Goal: Check status: Check status

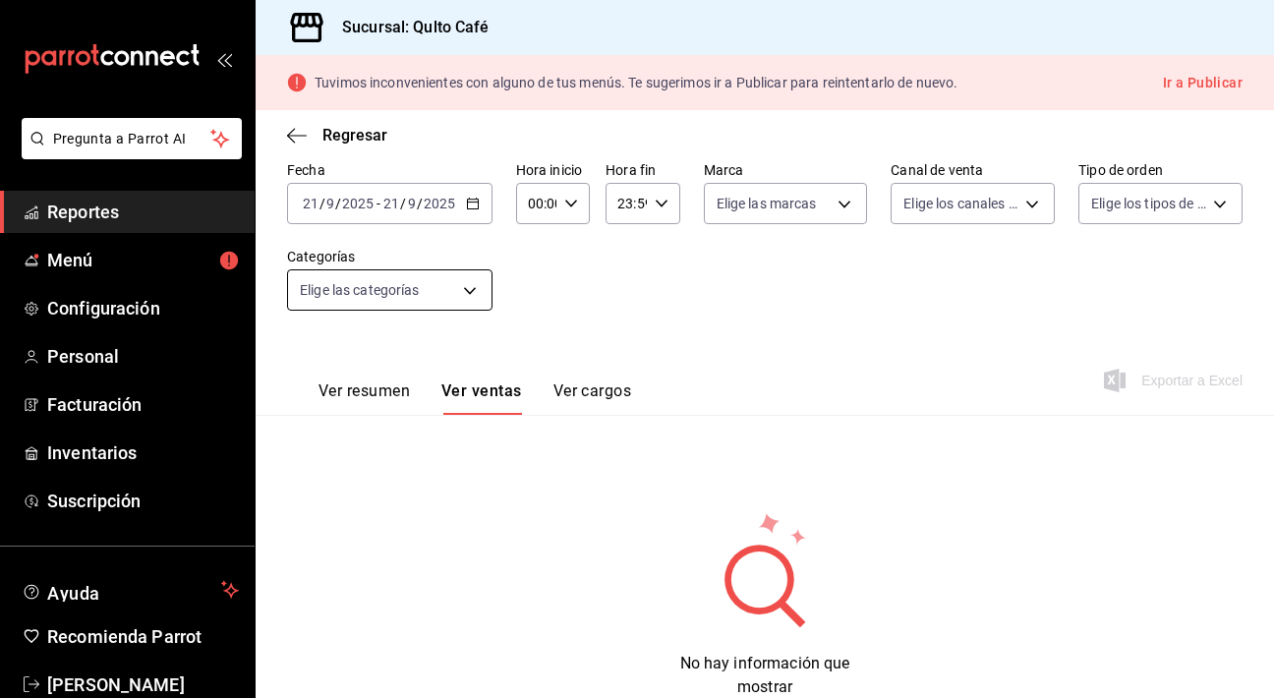
scroll to position [95, 0]
click at [466, 203] on icon "button" at bounding box center [473, 205] width 14 height 14
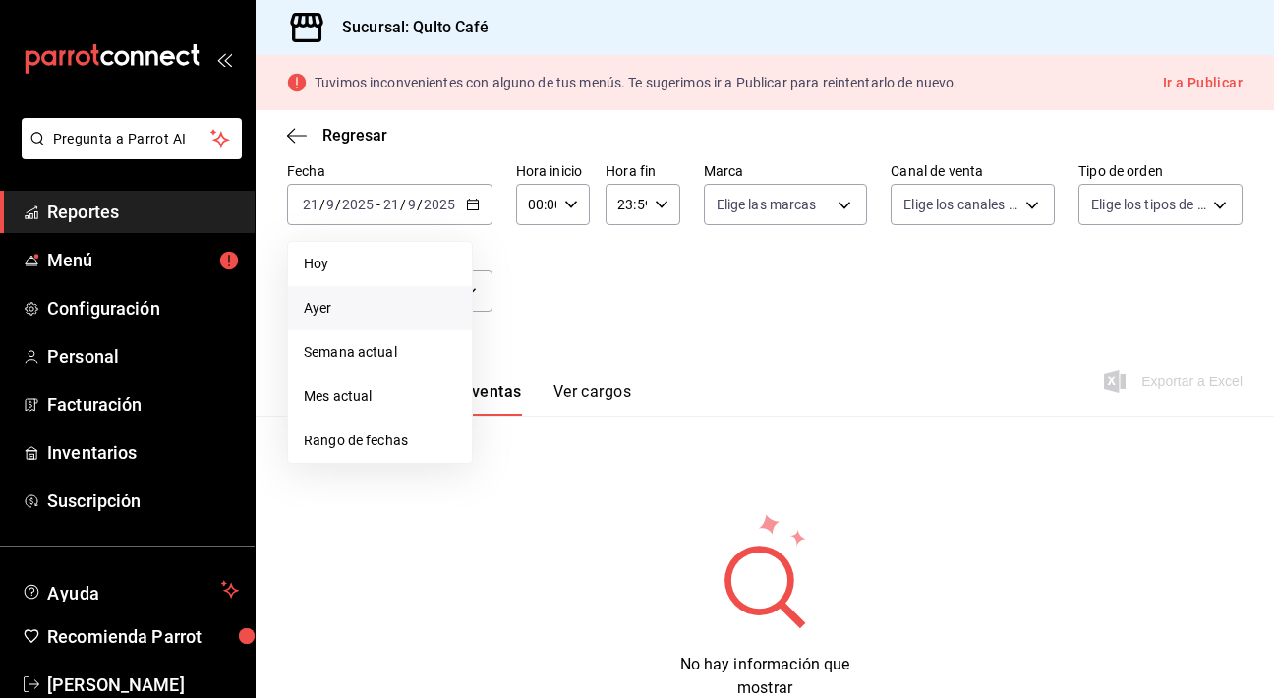
click at [385, 312] on span "Ayer" at bounding box center [380, 308] width 152 height 21
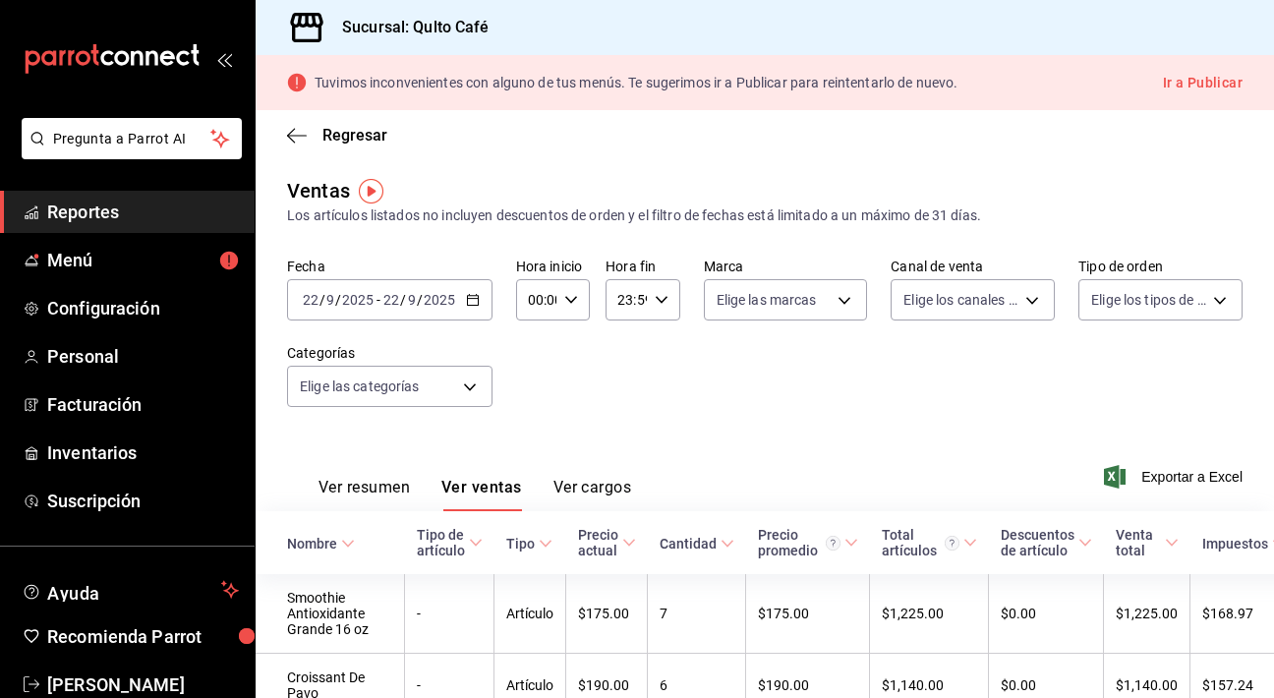
click at [466, 306] on icon "button" at bounding box center [473, 300] width 14 height 14
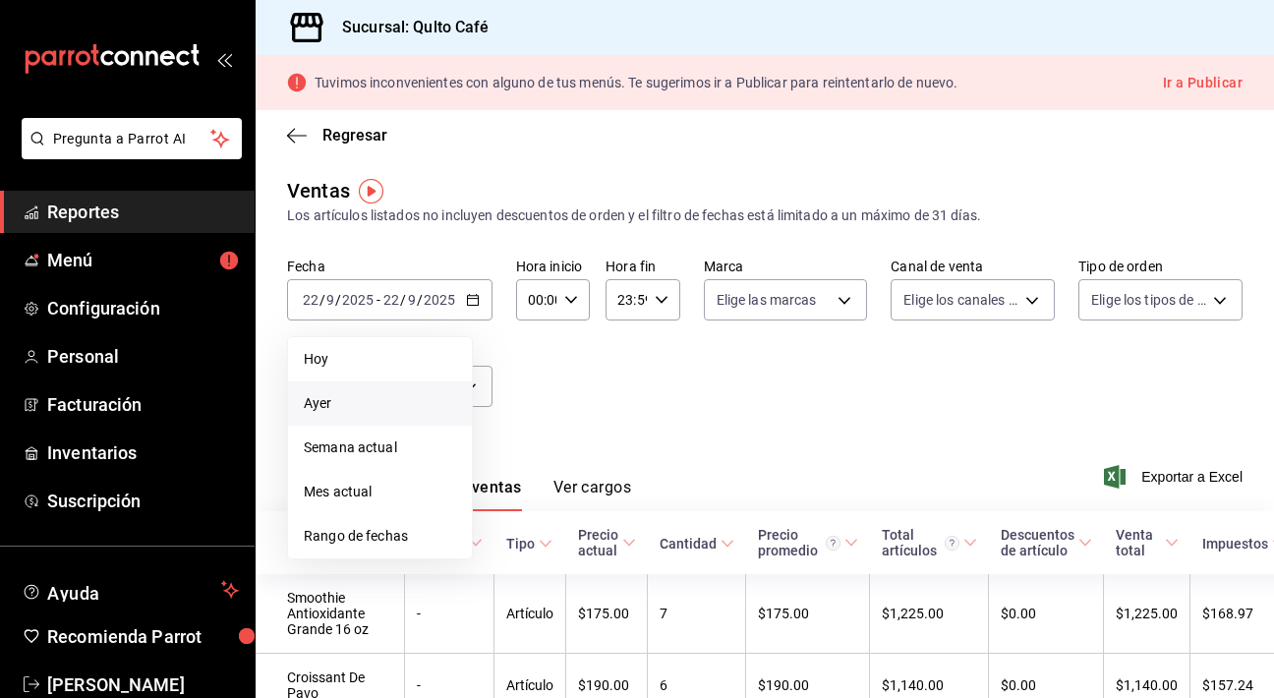
click at [443, 397] on span "Ayer" at bounding box center [380, 403] width 152 height 21
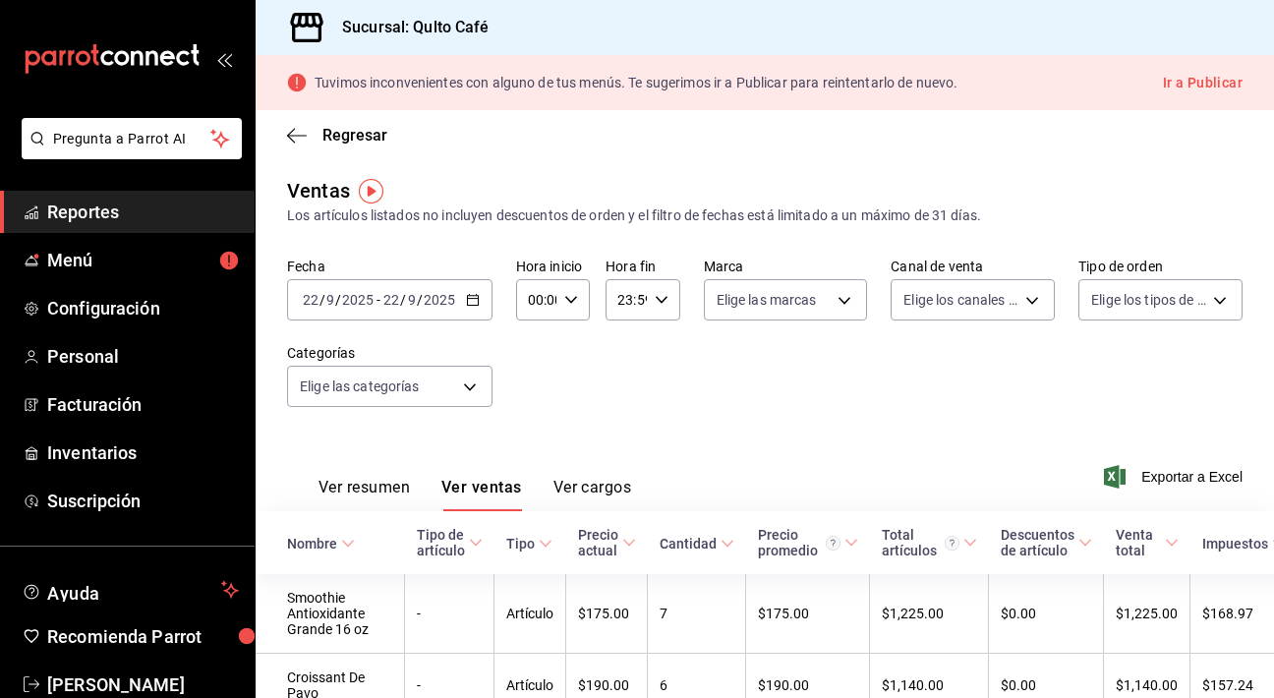
click at [679, 406] on div "Fecha [DATE] [DATE] - [DATE] [DATE] Hora inicio 00:00 Hora inicio Hora fin 23:5…" at bounding box center [765, 344] width 956 height 173
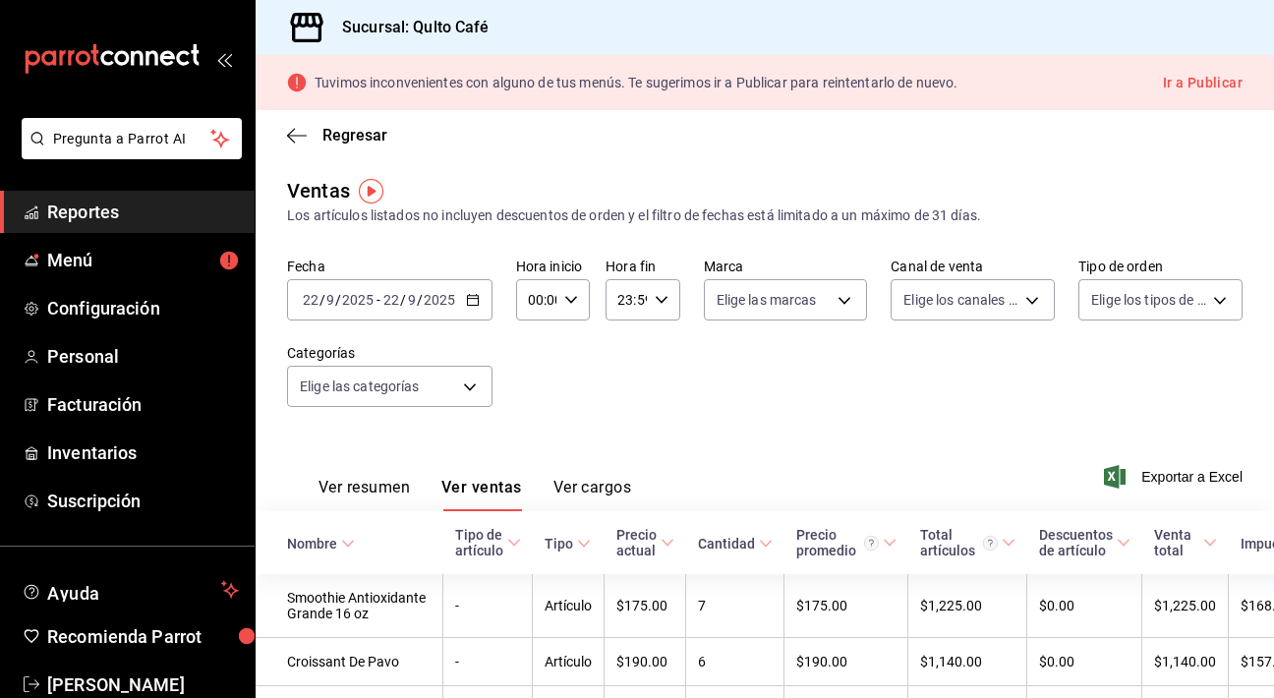
click at [446, 301] on input "2025" at bounding box center [439, 300] width 33 height 16
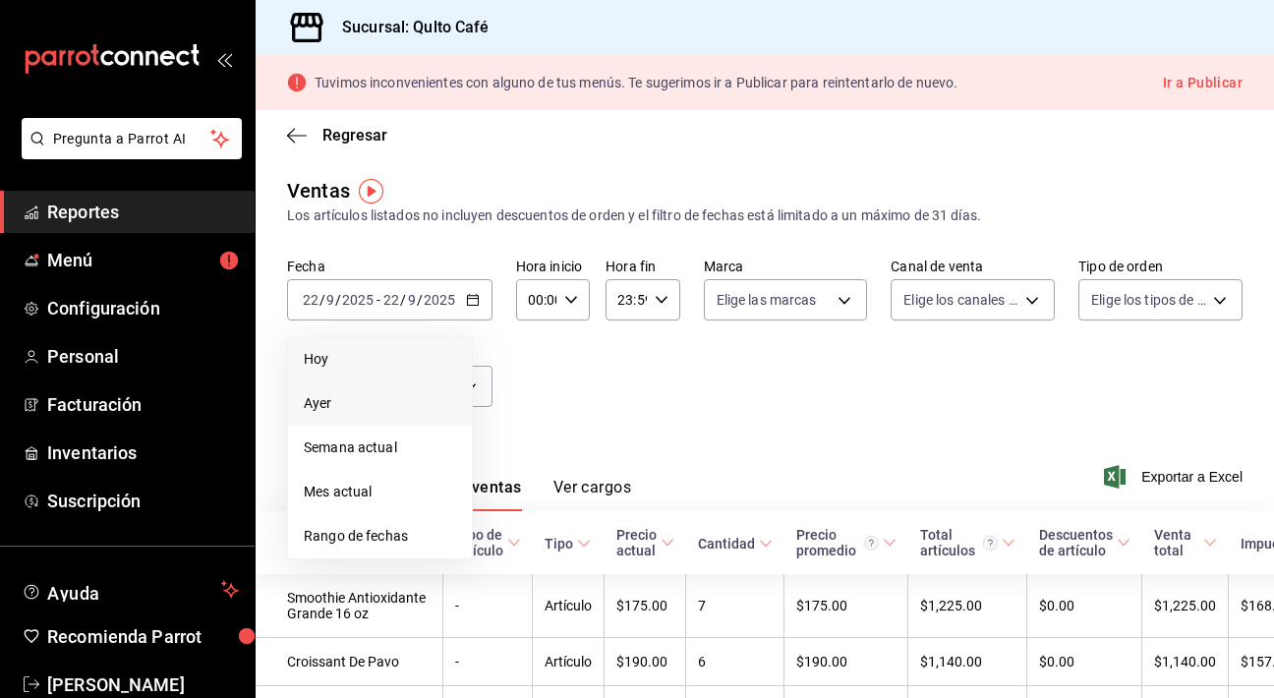
click at [386, 367] on span "Hoy" at bounding box center [380, 359] width 152 height 21
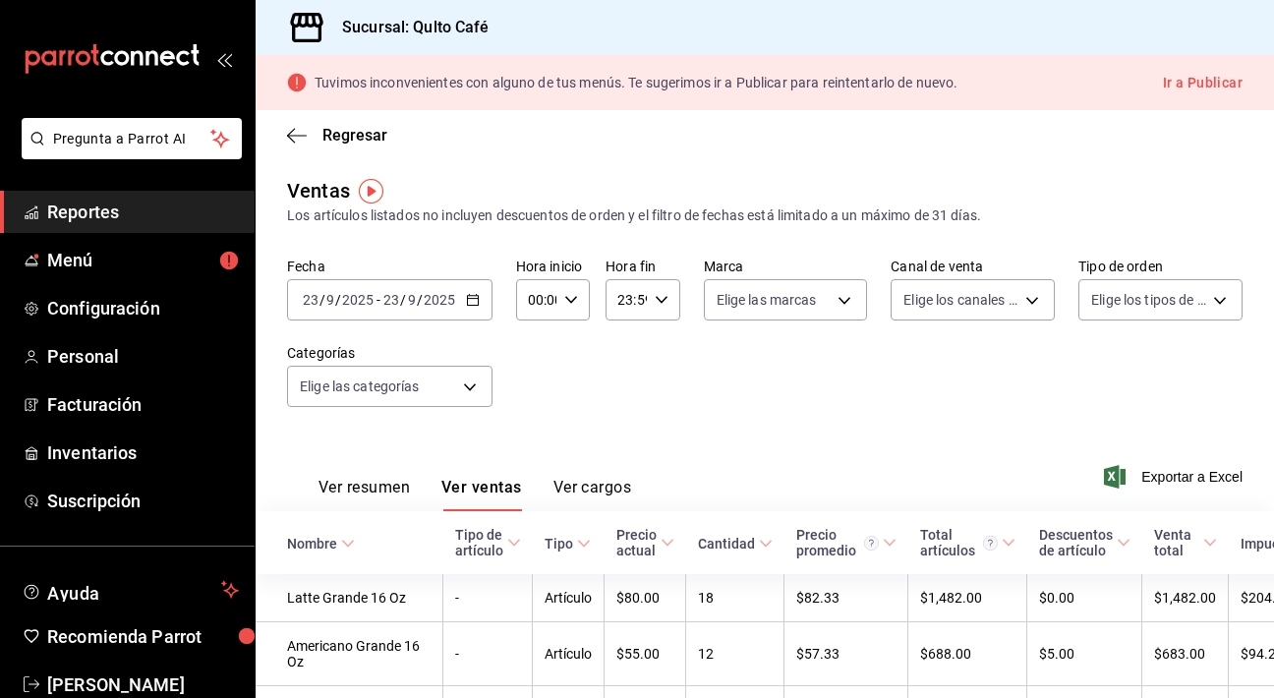
click at [474, 302] on icon "button" at bounding box center [473, 300] width 14 height 14
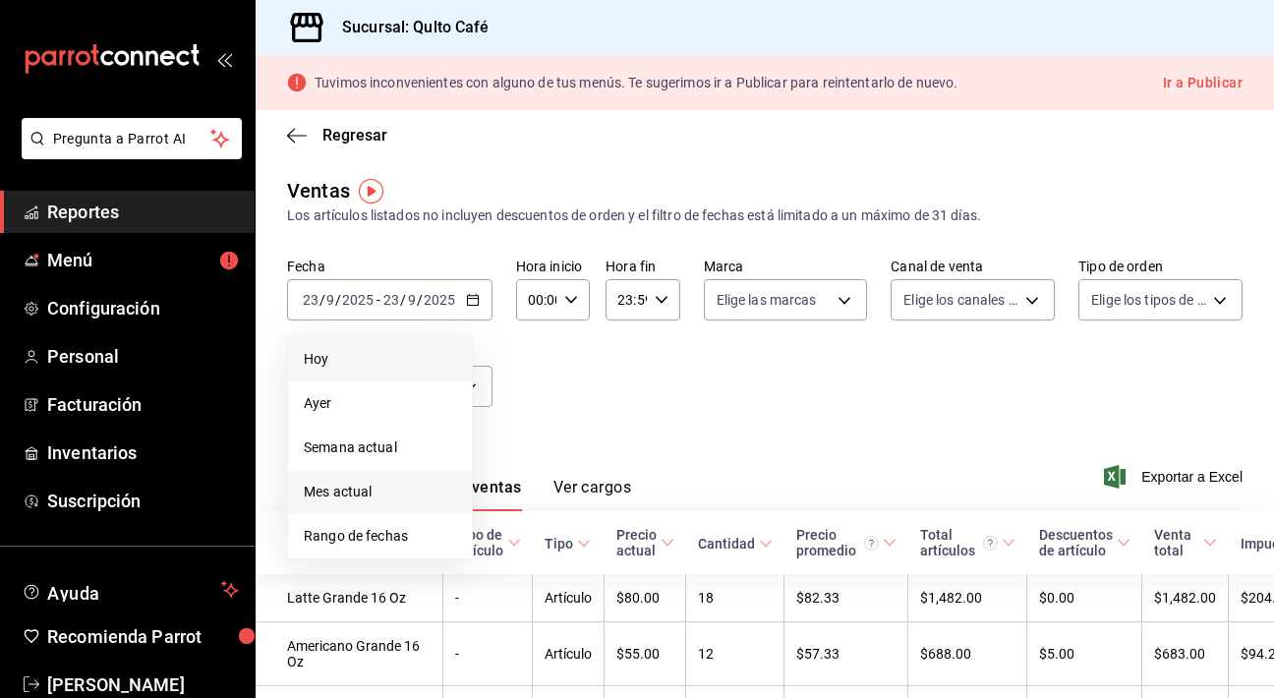
click at [350, 497] on span "Mes actual" at bounding box center [380, 492] width 152 height 21
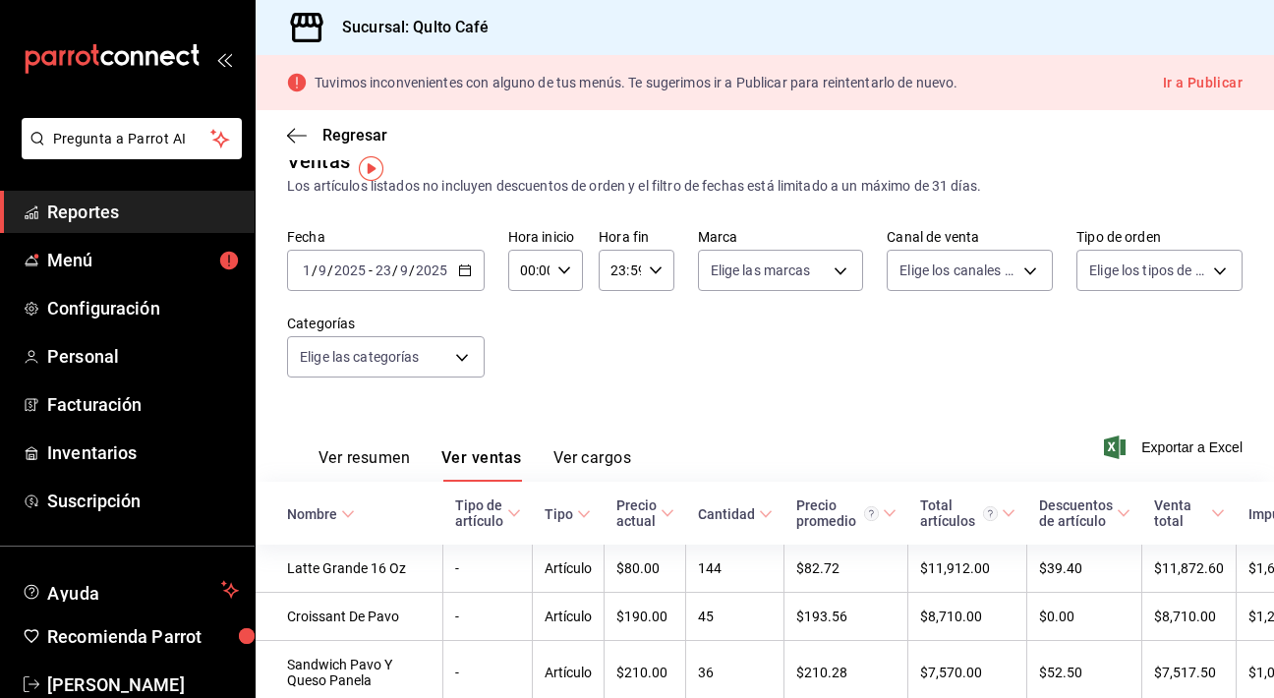
scroll to position [23, 0]
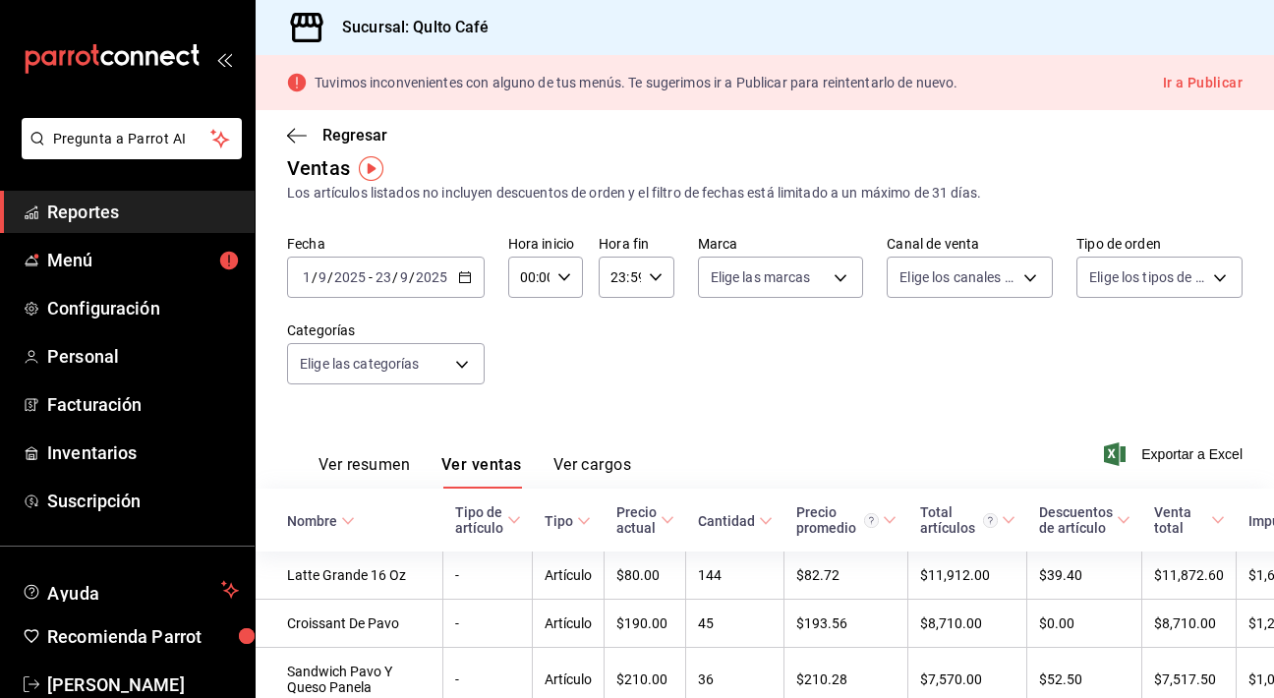
click at [470, 278] on icon "button" at bounding box center [465, 277] width 14 height 14
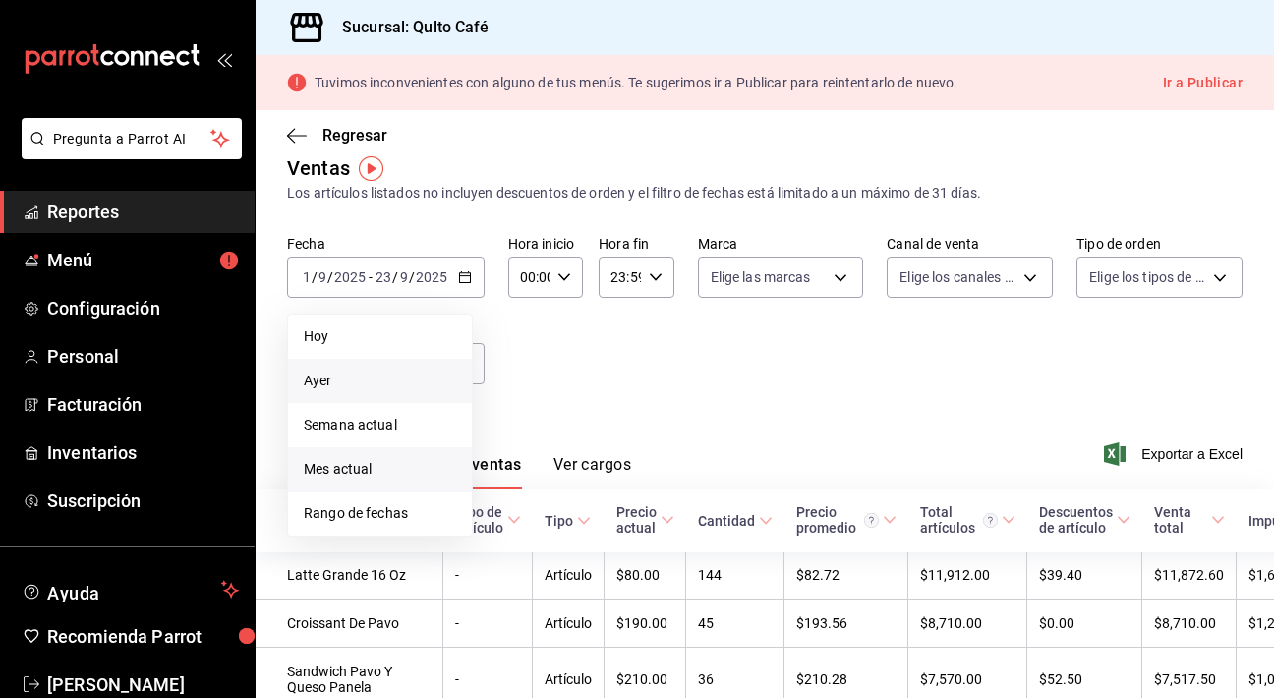
click at [397, 373] on span "Ayer" at bounding box center [380, 381] width 152 height 21
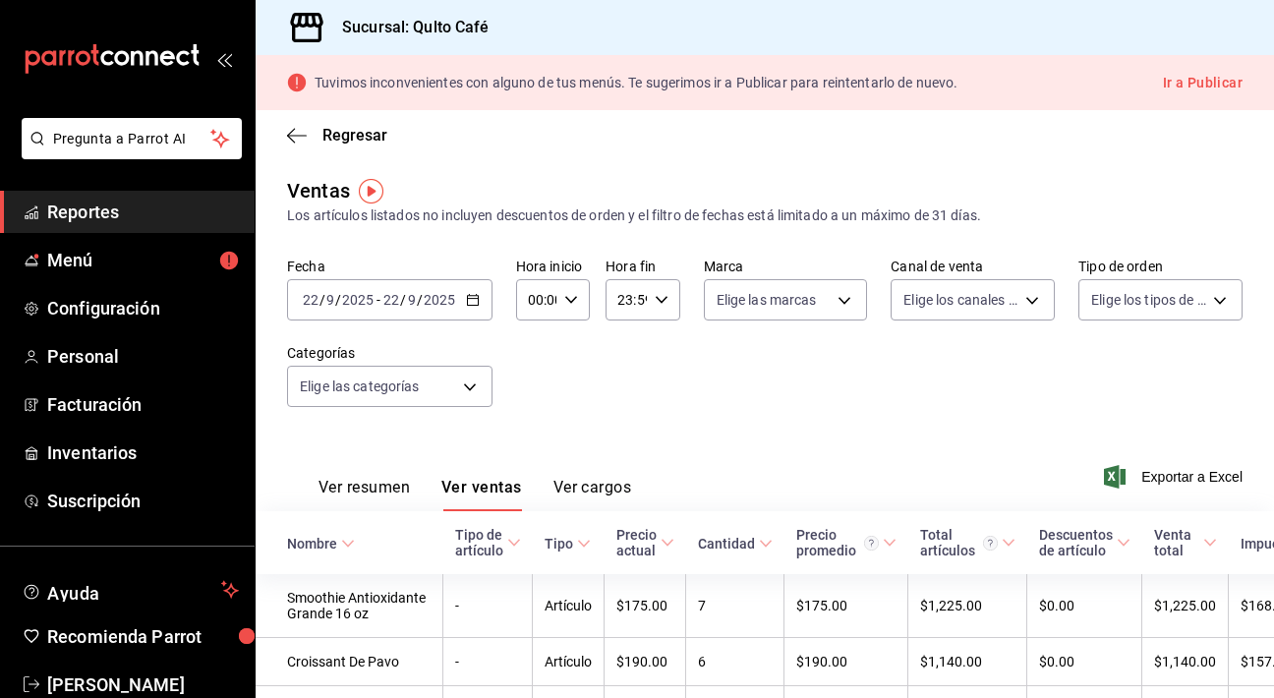
click at [383, 305] on input "22" at bounding box center [392, 300] width 18 height 16
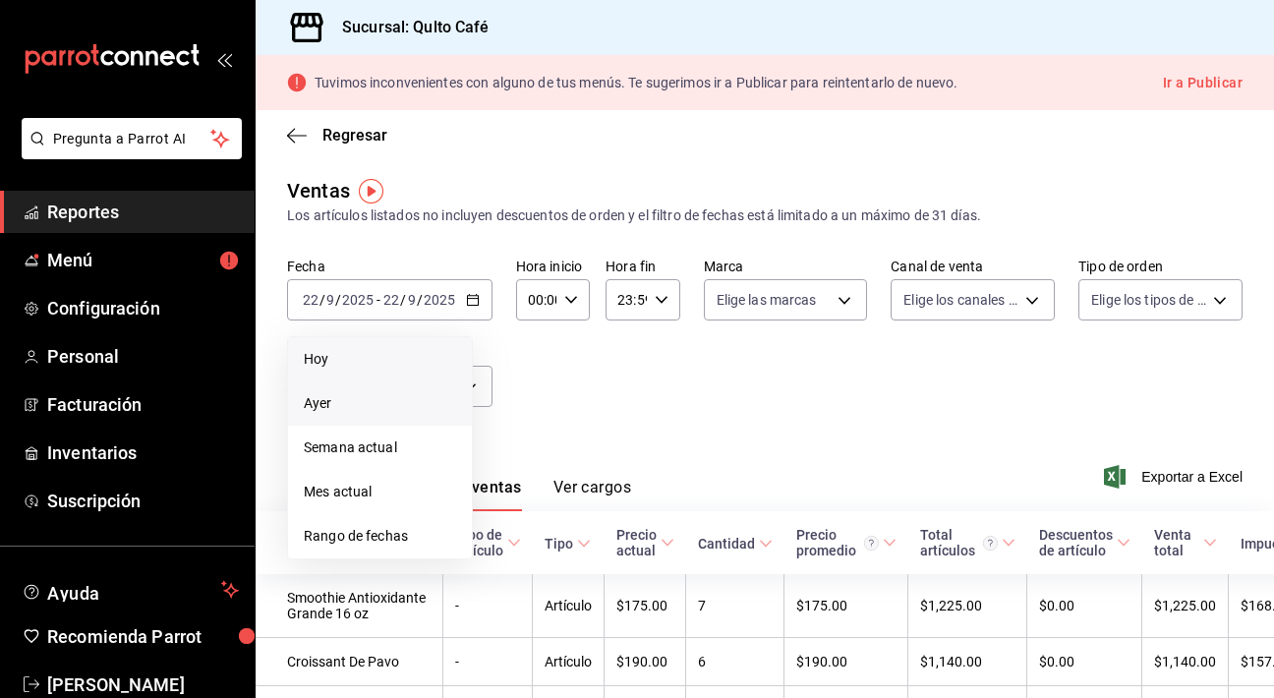
click at [342, 362] on span "Hoy" at bounding box center [380, 359] width 152 height 21
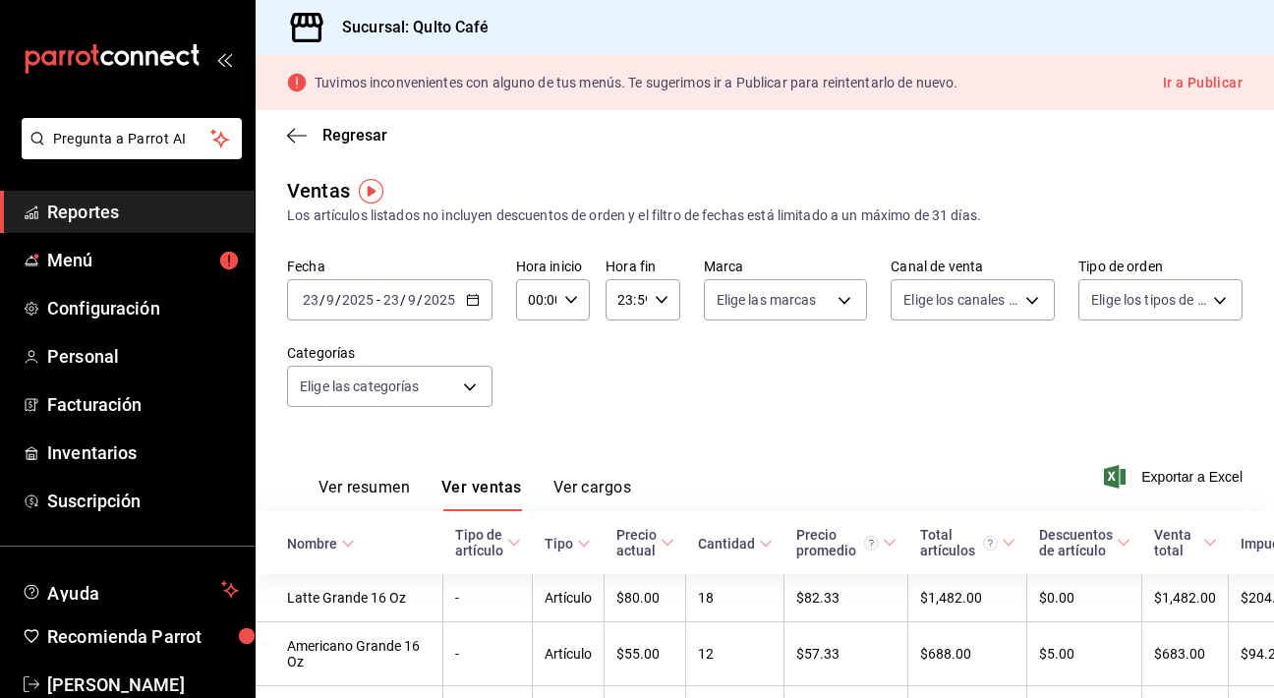
click at [400, 307] on span "/" at bounding box center [403, 300] width 6 height 16
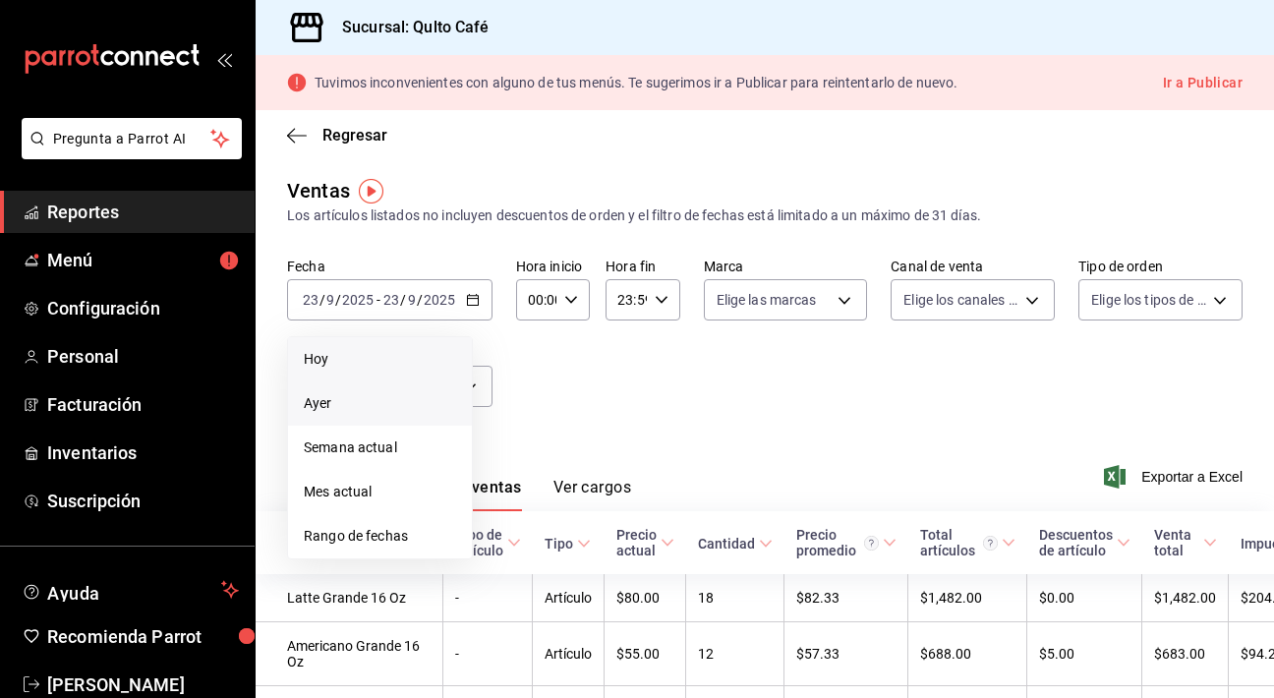
click at [341, 406] on span "Ayer" at bounding box center [380, 403] width 152 height 21
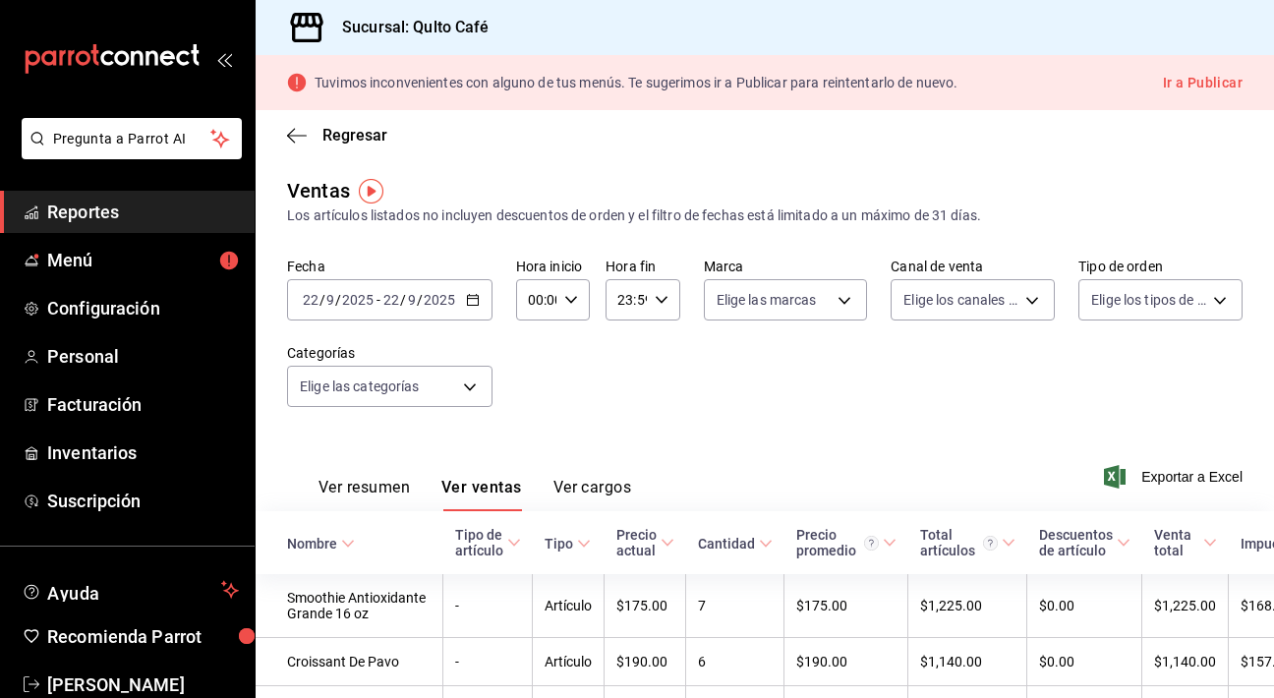
click at [383, 297] on input "22" at bounding box center [392, 300] width 18 height 16
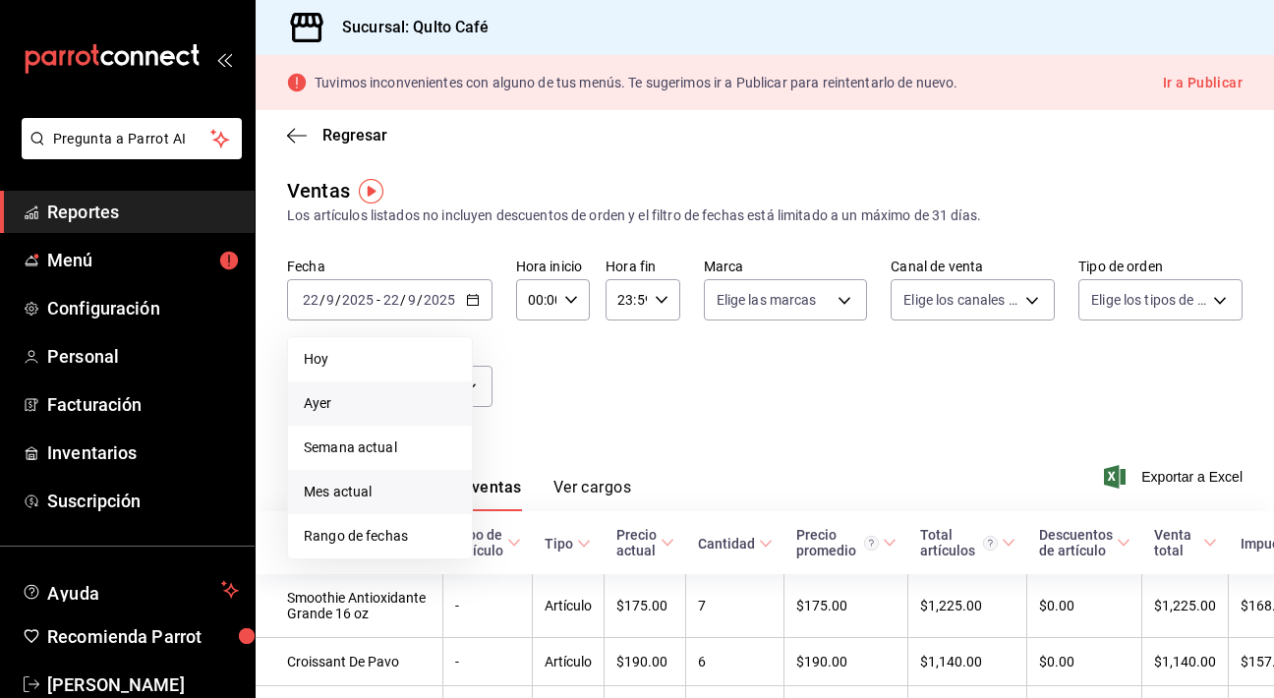
click at [347, 497] on span "Mes actual" at bounding box center [380, 492] width 152 height 21
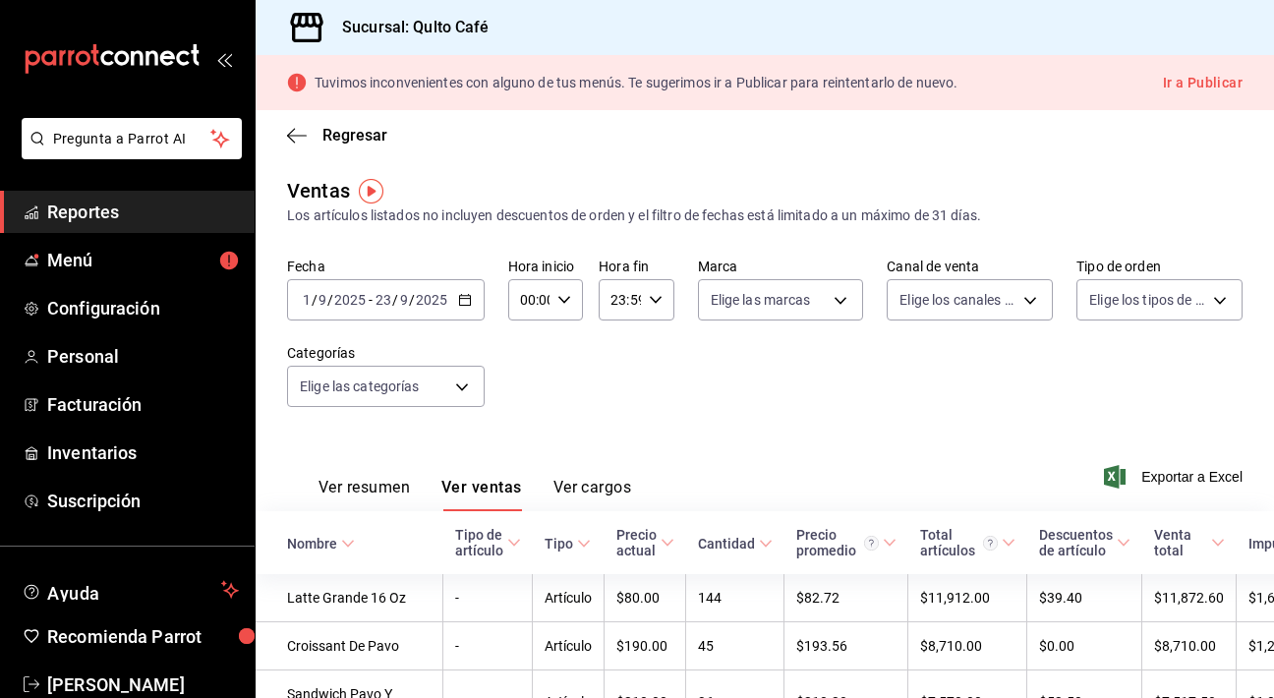
click at [456, 286] on div "[DATE] [DATE] - [DATE] [DATE]" at bounding box center [386, 299] width 198 height 41
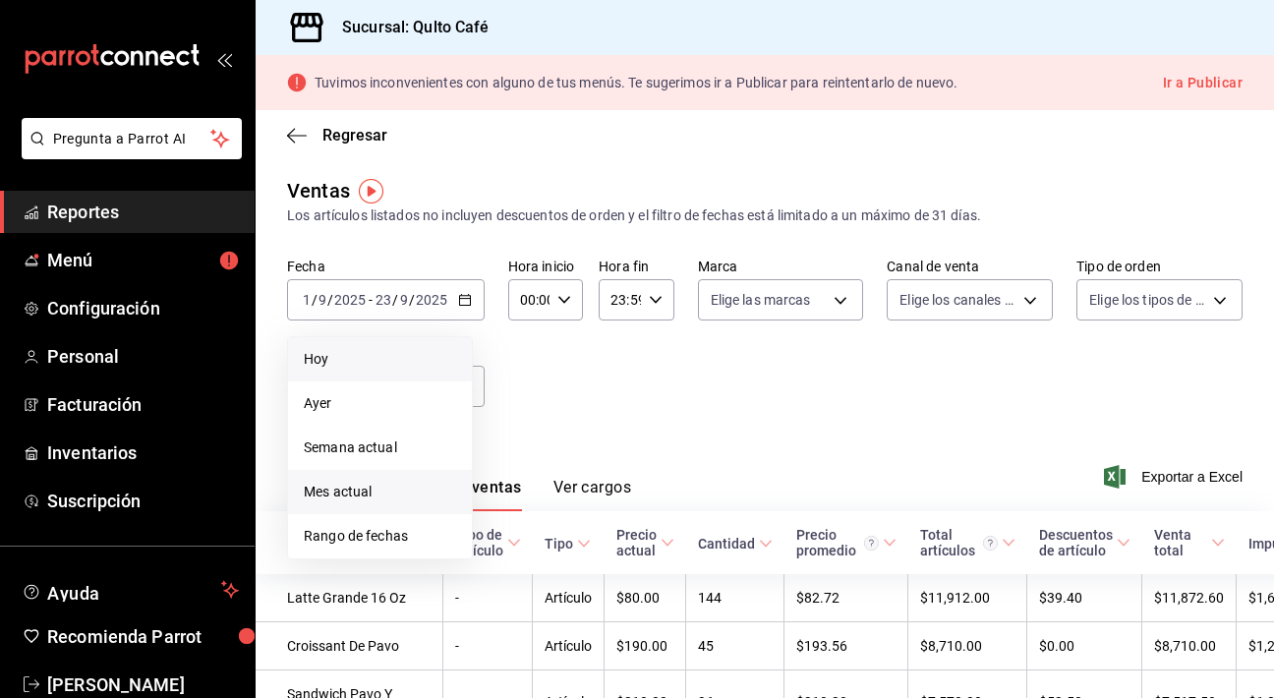
click at [403, 360] on span "Hoy" at bounding box center [380, 359] width 152 height 21
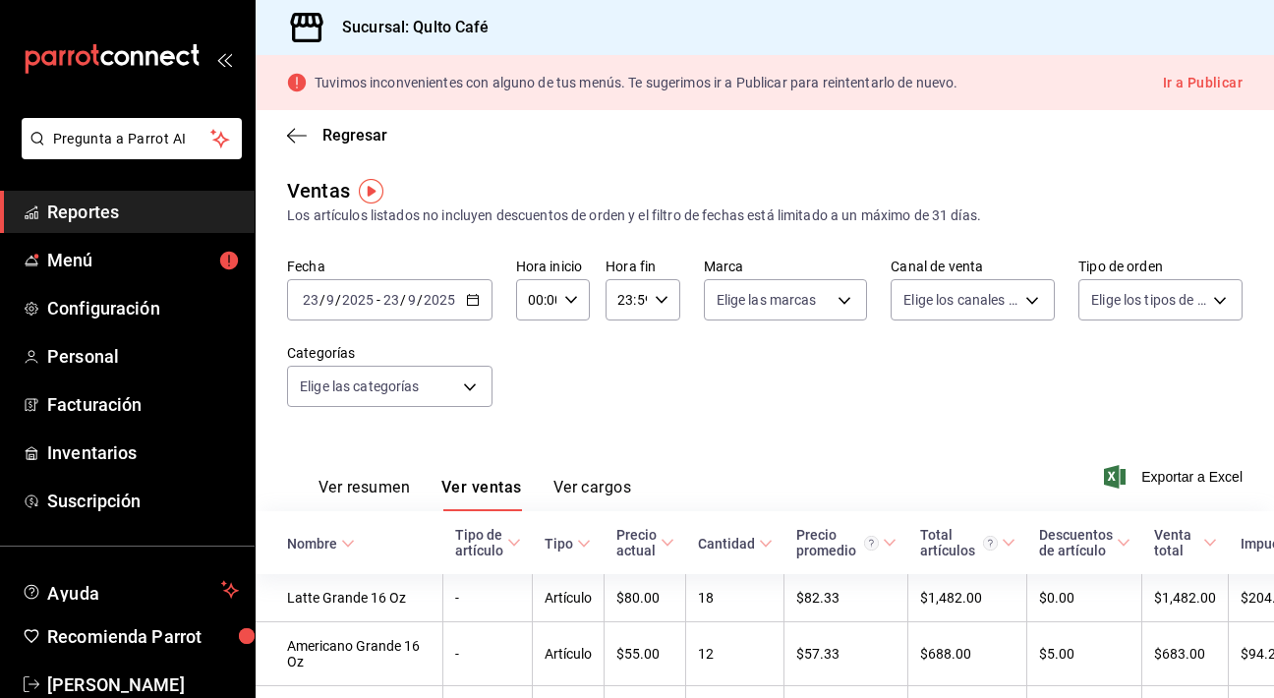
click at [450, 307] on input "2025" at bounding box center [439, 300] width 33 height 16
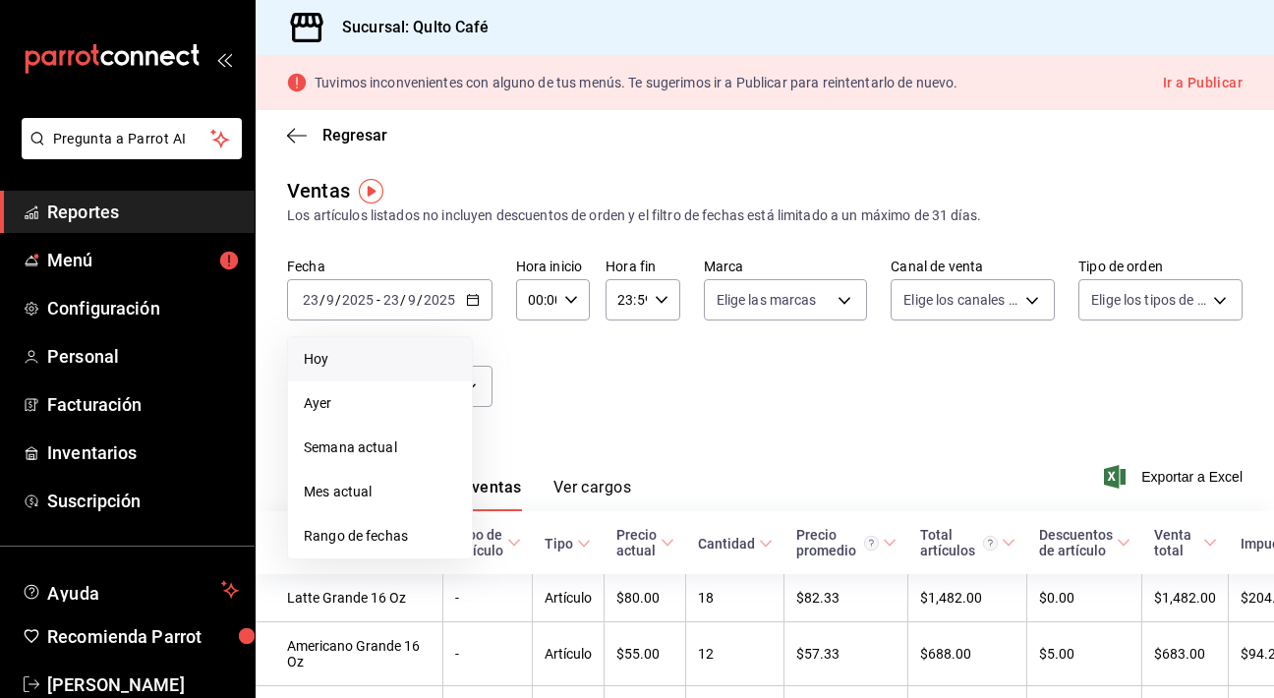
click at [385, 361] on span "Hoy" at bounding box center [380, 359] width 152 height 21
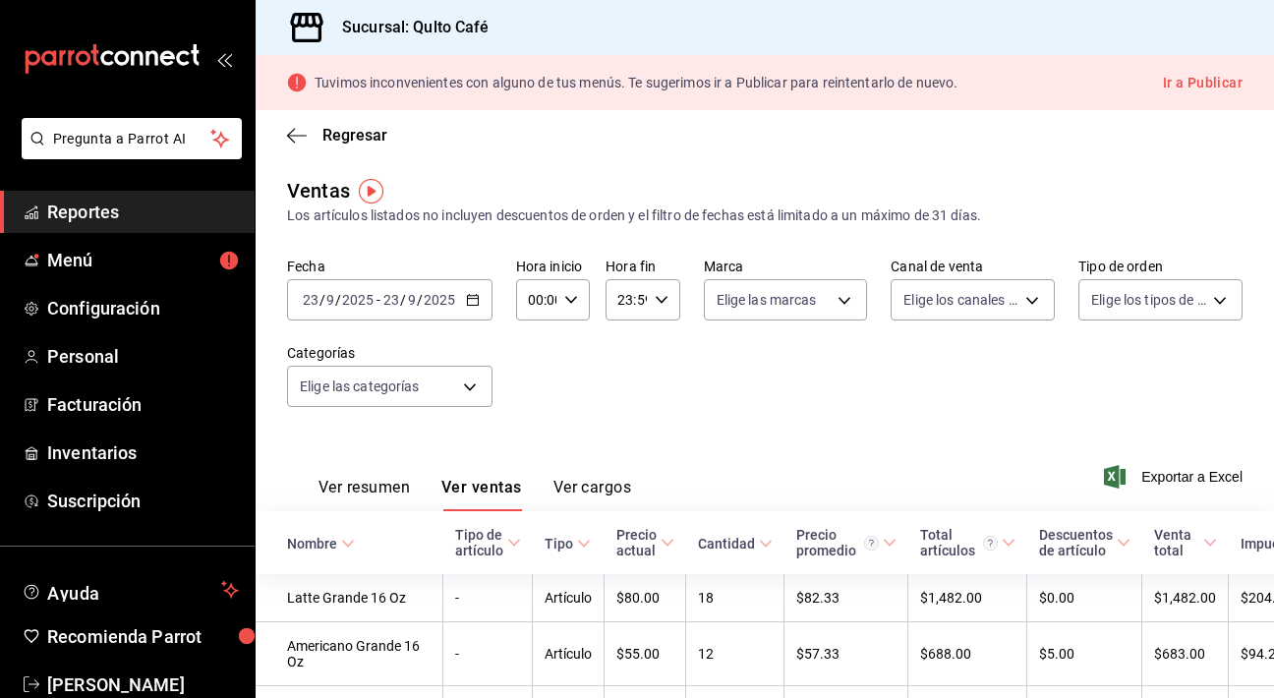
click at [398, 302] on input "23" at bounding box center [392, 300] width 18 height 16
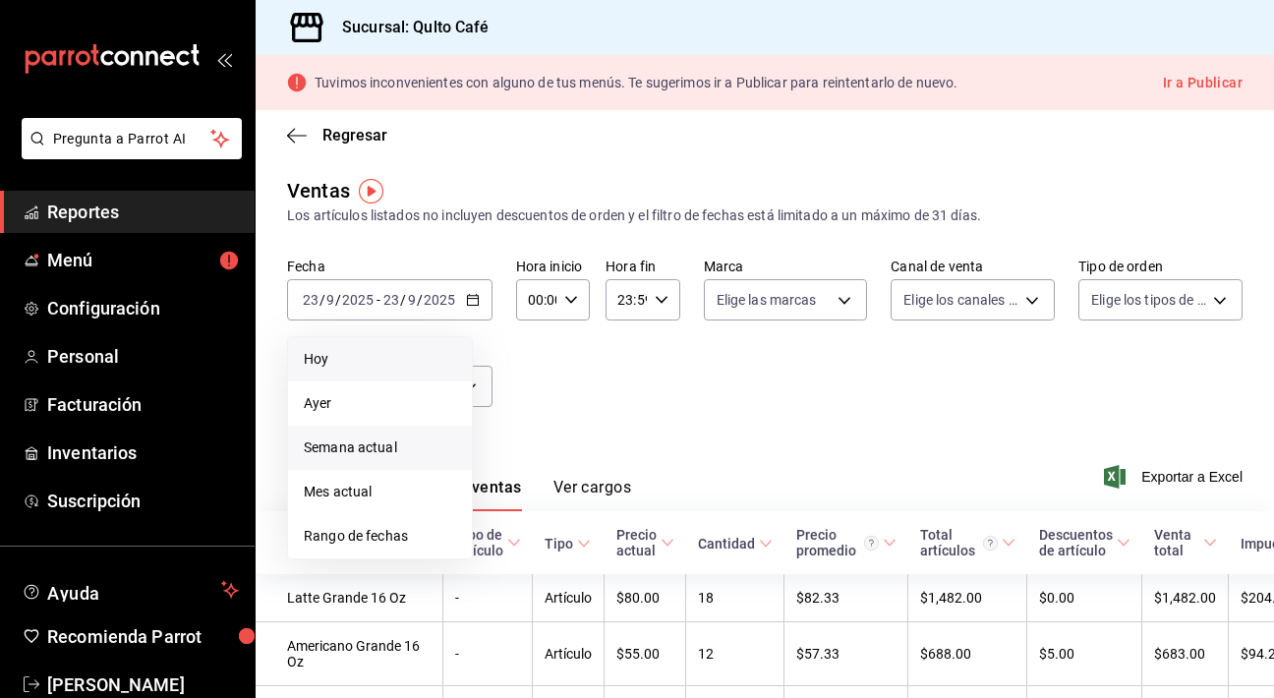
click at [349, 455] on span "Semana actual" at bounding box center [380, 448] width 152 height 21
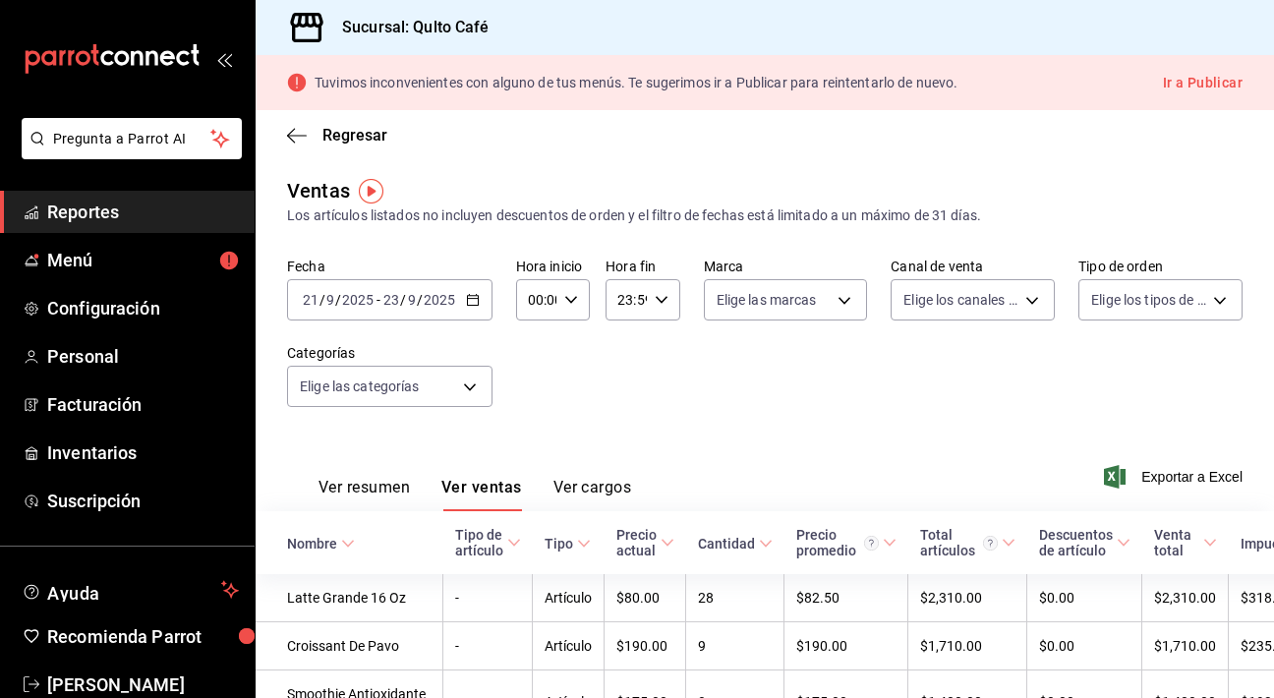
click at [464, 307] on div "[DATE] [DATE] - [DATE] [DATE]" at bounding box center [390, 299] width 206 height 41
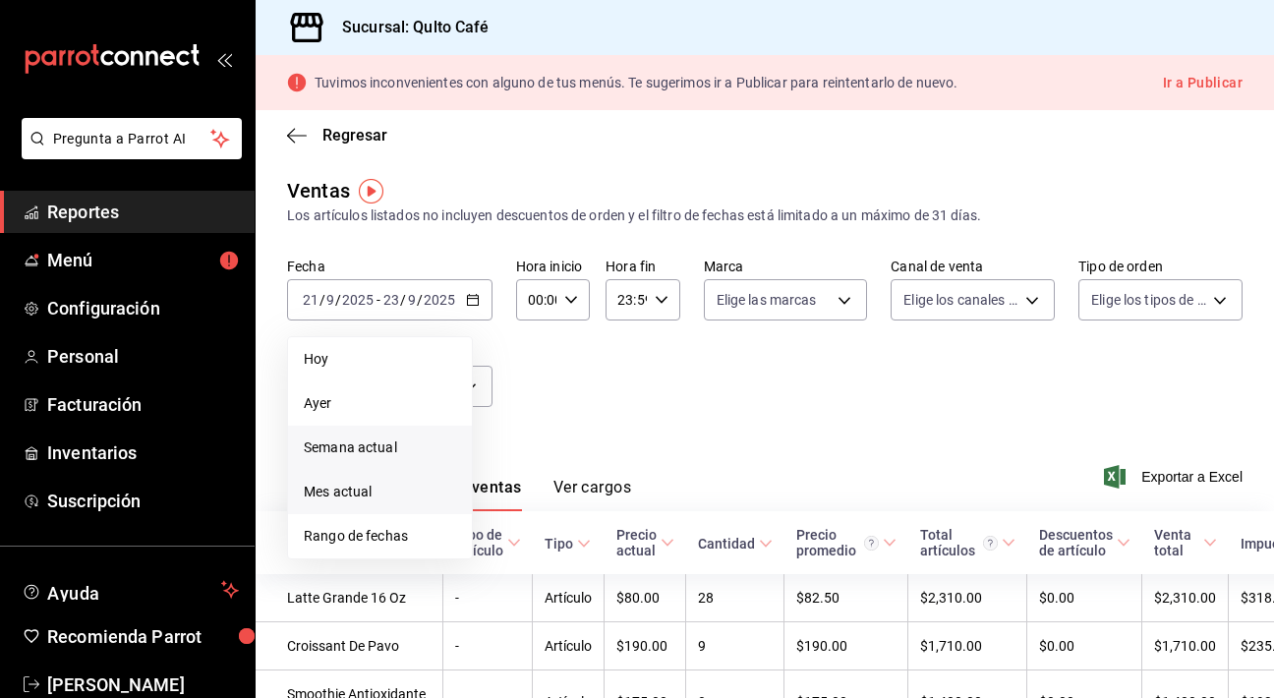
click at [391, 494] on span "Mes actual" at bounding box center [380, 492] width 152 height 21
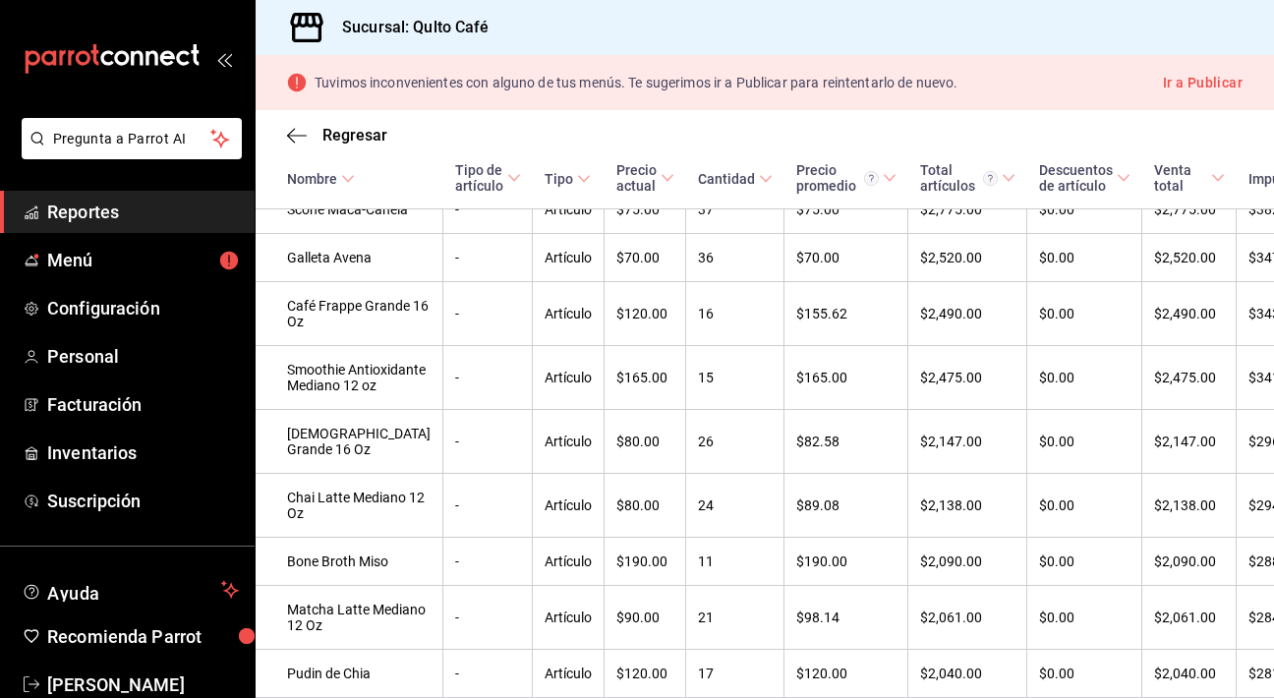
scroll to position [1978, 0]
